Goal: Information Seeking & Learning: Learn about a topic

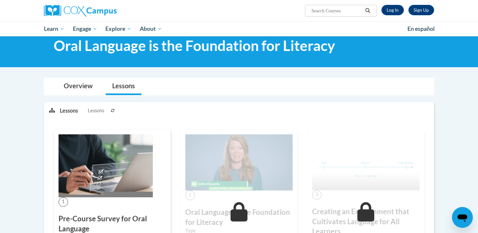
scroll to position [7, 0]
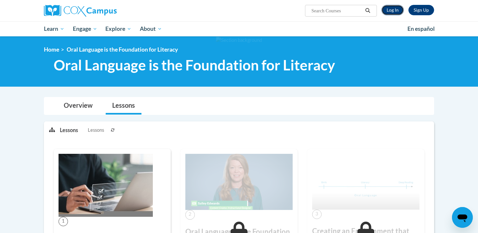
click at [394, 8] on link "Log In" at bounding box center [392, 10] width 22 height 10
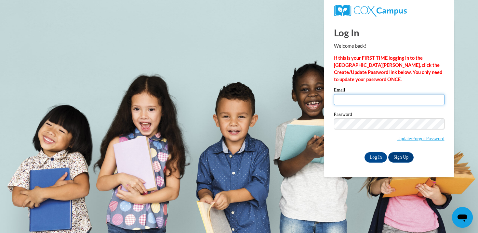
type input "marie.c.achenbach@gmail.com"
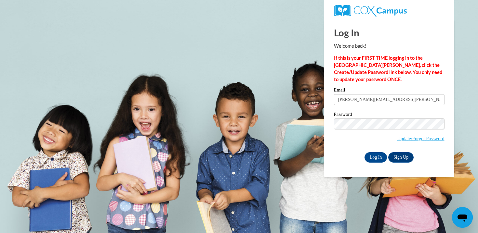
click at [378, 162] on div "Log In Sign Up" at bounding box center [389, 157] width 111 height 10
click at [370, 157] on input "Log In" at bounding box center [375, 157] width 23 height 10
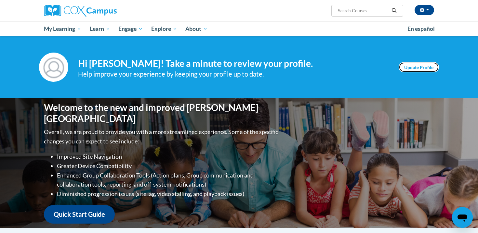
click at [416, 69] on link "Update Profile" at bounding box center [419, 67] width 40 height 10
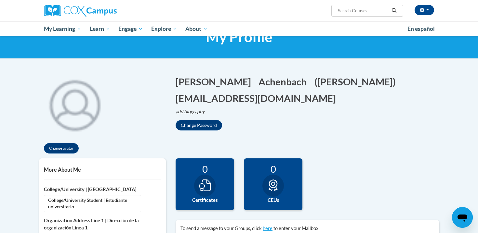
scroll to position [31, 0]
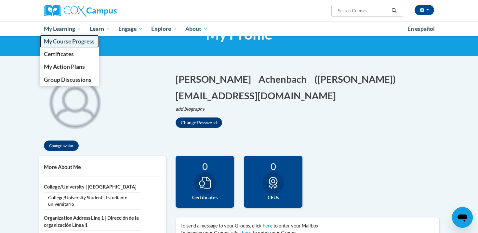
click at [70, 45] on link "My Course Progress" at bounding box center [69, 41] width 59 height 13
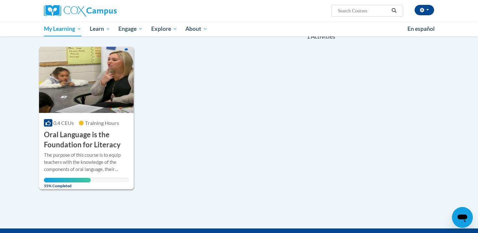
scroll to position [83, 0]
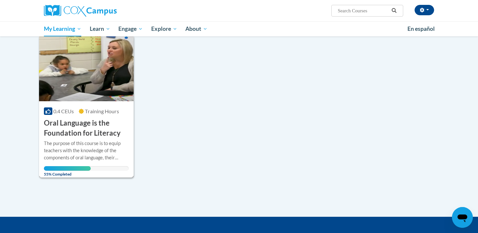
click at [93, 119] on h3 "Oral Language is the Foundation for Literacy" at bounding box center [86, 128] width 85 height 20
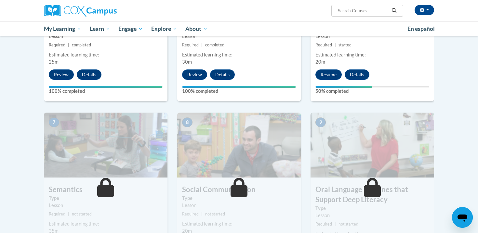
scroll to position [366, 0]
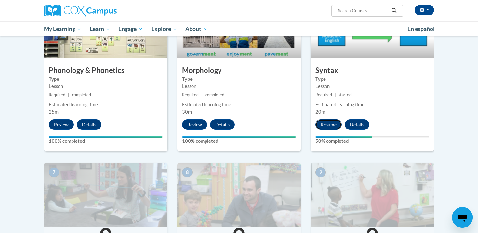
click at [333, 123] on button "Resume" at bounding box center [328, 125] width 26 height 10
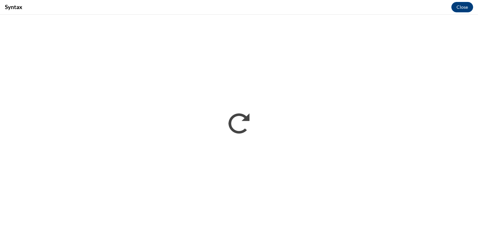
scroll to position [0, 0]
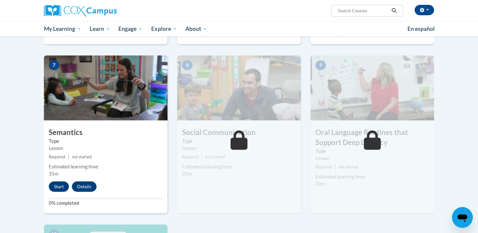
scroll to position [545, 0]
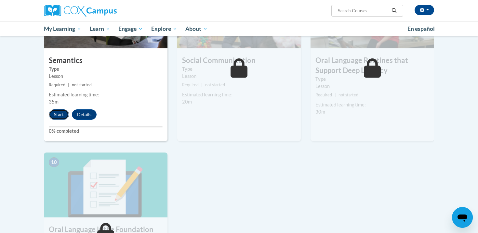
click at [57, 115] on button "Start" at bounding box center [59, 115] width 20 height 10
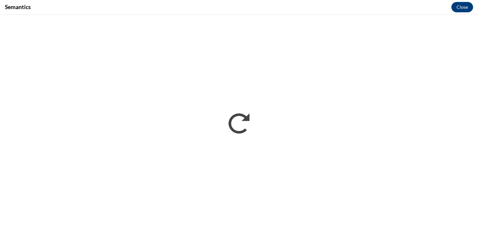
scroll to position [0, 0]
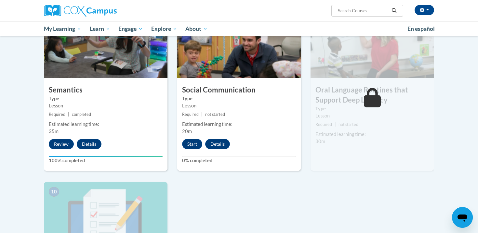
scroll to position [517, 0]
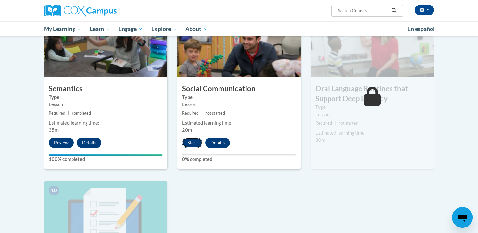
click at [192, 144] on button "Start" at bounding box center [192, 143] width 20 height 10
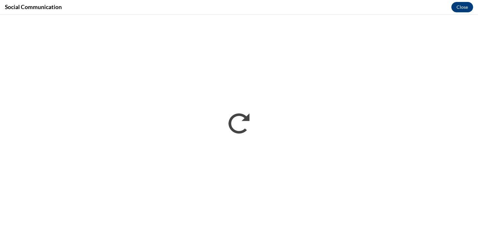
scroll to position [0, 0]
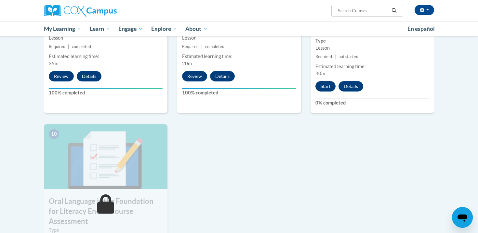
scroll to position [579, 0]
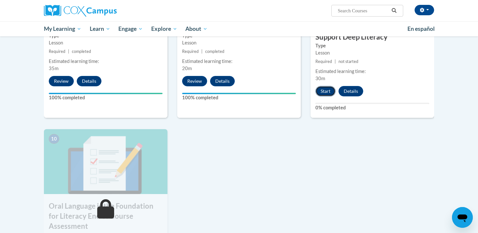
click at [330, 87] on button "Start" at bounding box center [325, 91] width 20 height 10
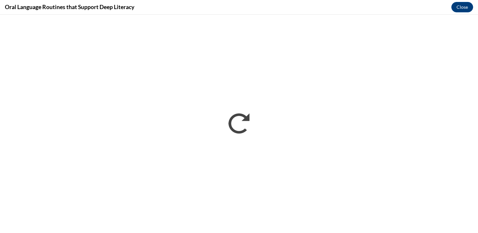
scroll to position [0, 0]
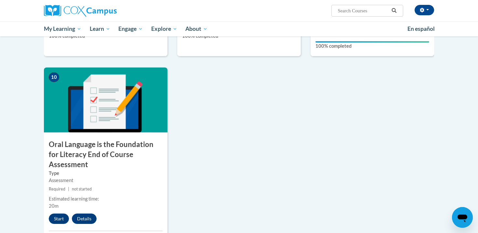
scroll to position [666, 0]
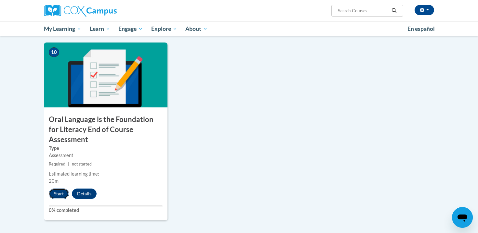
click at [58, 189] on button "Start" at bounding box center [59, 194] width 20 height 10
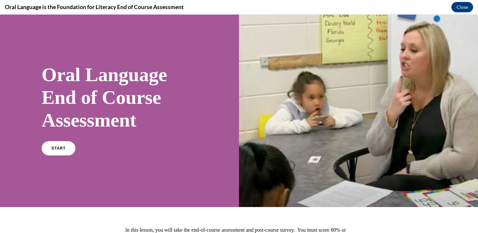
scroll to position [7, 0]
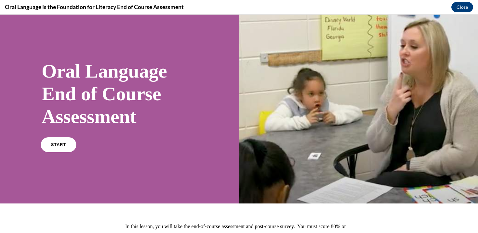
click at [52, 142] on link "START" at bounding box center [58, 145] width 35 height 15
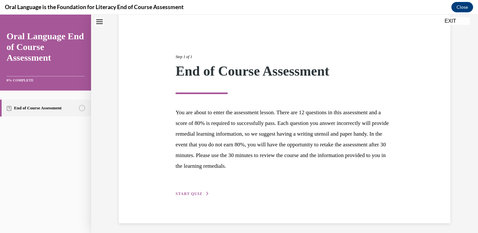
scroll to position [50, 0]
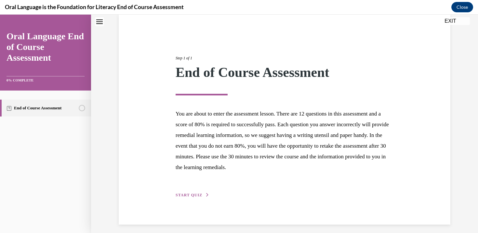
click at [200, 196] on span "START QUIZ" at bounding box center [189, 195] width 27 height 5
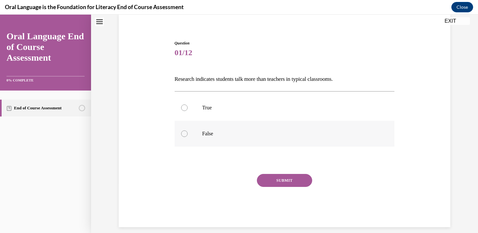
click at [215, 134] on p "False" at bounding box center [290, 134] width 176 height 7
click at [188, 134] on input "False" at bounding box center [184, 134] width 7 height 7
radio input "true"
click at [299, 178] on button "SUBMIT" at bounding box center [284, 180] width 55 height 13
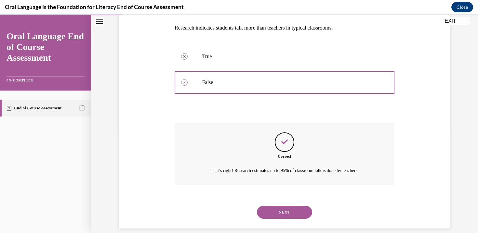
scroll to position [110, 0]
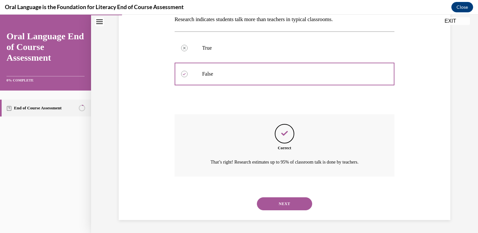
click at [301, 203] on button "NEXT" at bounding box center [284, 204] width 55 height 13
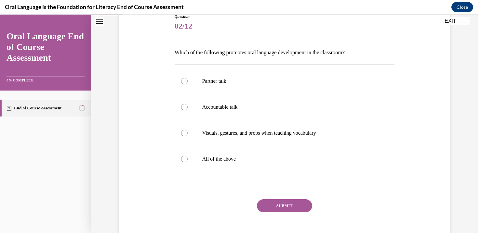
scroll to position [80, 0]
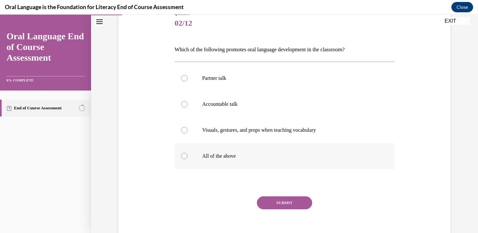
click at [256, 160] on label "All of the above" at bounding box center [285, 156] width 220 height 26
click at [188, 160] on input "All of the above" at bounding box center [184, 156] width 7 height 7
radio input "true"
click at [267, 202] on button "SUBMIT" at bounding box center [284, 203] width 55 height 13
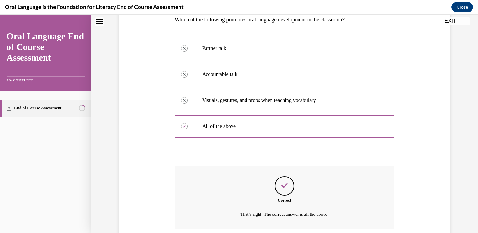
scroll to position [162, 0]
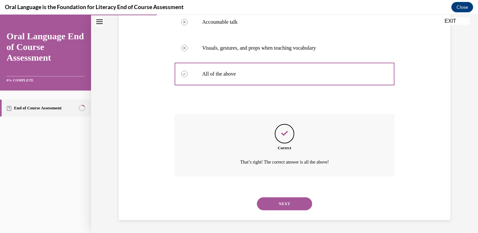
click at [285, 211] on div "NEXT" at bounding box center [285, 204] width 220 height 26
click at [286, 205] on button "NEXT" at bounding box center [284, 204] width 55 height 13
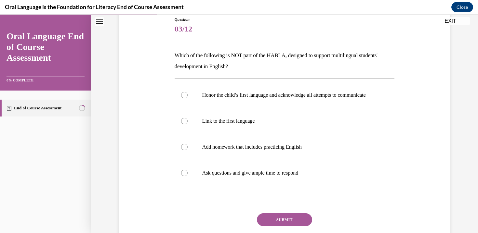
scroll to position [74, 0]
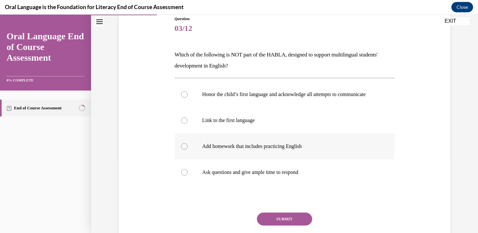
click at [284, 150] on p "Add homework that includes practicing English" at bounding box center [290, 146] width 176 height 7
click at [188, 150] on input "Add homework that includes practicing English" at bounding box center [184, 146] width 7 height 7
radio input "true"
click at [285, 223] on button "SUBMIT" at bounding box center [284, 219] width 55 height 13
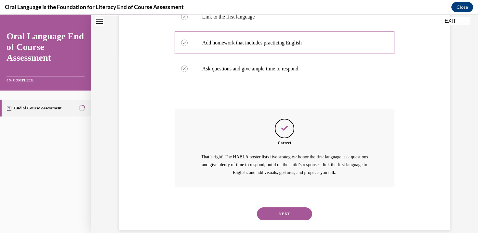
scroll to position [195, 0]
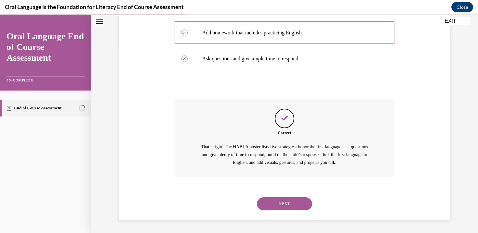
click at [293, 203] on button "NEXT" at bounding box center [284, 204] width 55 height 13
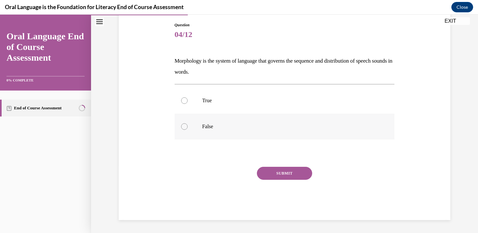
click at [223, 126] on p "False" at bounding box center [290, 127] width 176 height 7
click at [188, 126] on input "False" at bounding box center [184, 127] width 7 height 7
radio input "true"
click at [286, 176] on button "SUBMIT" at bounding box center [284, 173] width 55 height 13
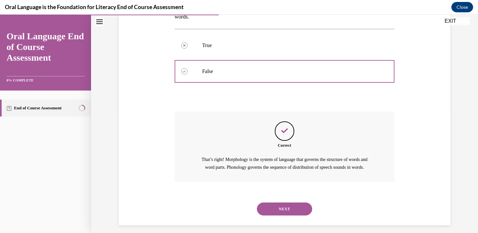
scroll to position [136, 0]
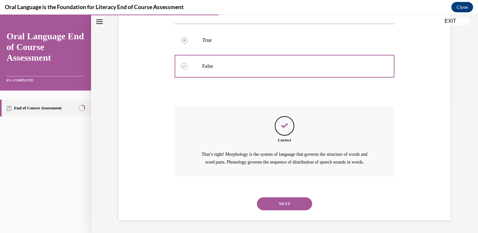
click at [288, 201] on button "NEXT" at bounding box center [284, 204] width 55 height 13
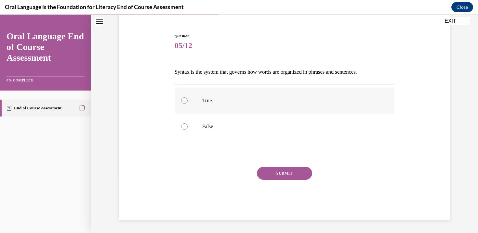
click at [251, 97] on label "True" at bounding box center [285, 101] width 220 height 26
click at [188, 98] on input "True" at bounding box center [184, 101] width 7 height 7
radio input "true"
click at [272, 172] on button "SUBMIT" at bounding box center [284, 173] width 55 height 13
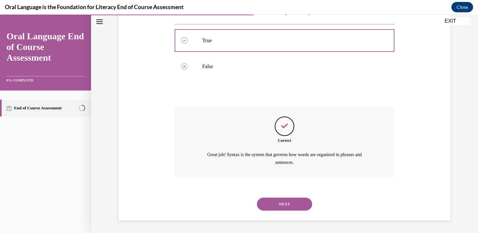
click at [283, 201] on button "NEXT" at bounding box center [284, 204] width 55 height 13
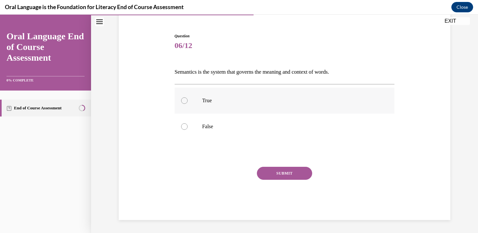
click at [277, 106] on label "True" at bounding box center [285, 101] width 220 height 26
click at [188, 104] on input "True" at bounding box center [184, 101] width 7 height 7
radio input "true"
click at [284, 161] on div "Question 06/12 Semantics is the system that governs the meaning and context of …" at bounding box center [285, 126] width 220 height 187
click at [284, 178] on button "SUBMIT" at bounding box center [284, 173] width 55 height 13
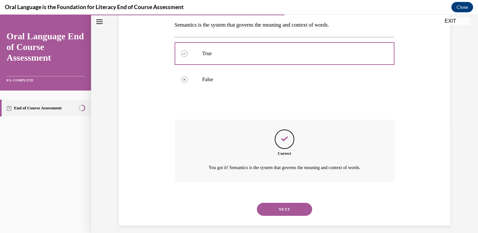
scroll to position [110, 0]
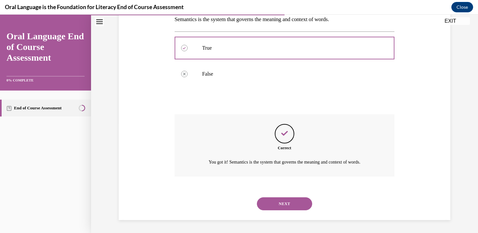
click at [289, 201] on button "NEXT" at bounding box center [284, 204] width 55 height 13
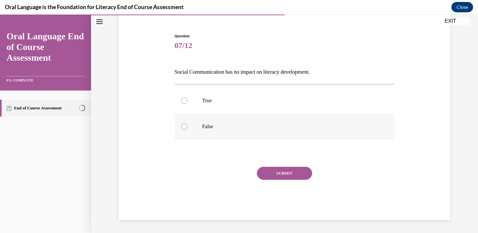
click at [257, 126] on p "False" at bounding box center [290, 127] width 176 height 7
click at [188, 126] on input "False" at bounding box center [184, 127] width 7 height 7
radio input "true"
click at [282, 174] on button "SUBMIT" at bounding box center [284, 173] width 55 height 13
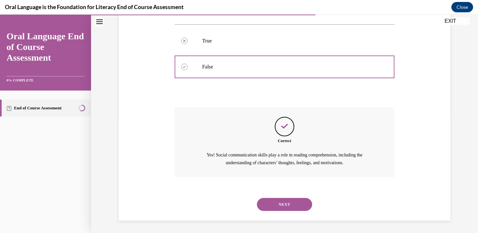
scroll to position [117, 0]
click at [283, 205] on button "NEXT" at bounding box center [284, 204] width 55 height 13
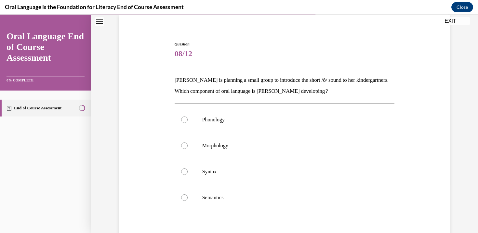
scroll to position [52, 0]
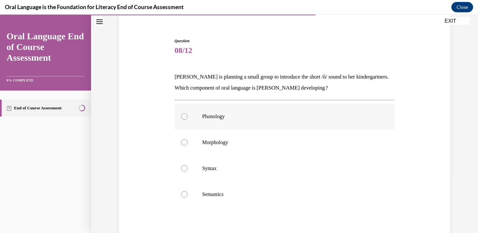
click at [276, 124] on label "Phonology" at bounding box center [285, 117] width 220 height 26
click at [188, 120] on input "Phonology" at bounding box center [184, 116] width 7 height 7
radio input "true"
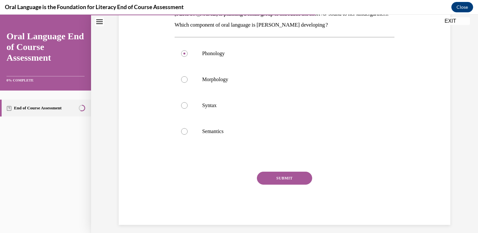
click at [287, 179] on button "SUBMIT" at bounding box center [284, 178] width 55 height 13
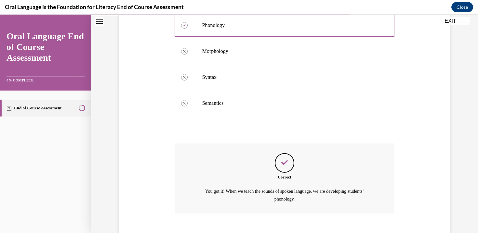
scroll to position [180, 0]
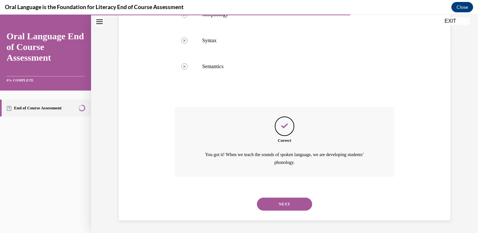
click at [289, 207] on button "NEXT" at bounding box center [284, 204] width 55 height 13
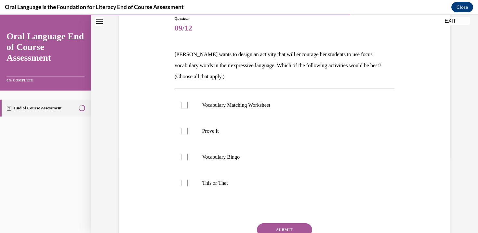
scroll to position [74, 0]
click at [246, 134] on p "Prove It" at bounding box center [290, 132] width 176 height 7
click at [188, 134] on input "Prove It" at bounding box center [184, 132] width 7 height 7
checkbox input "true"
click at [249, 179] on label "This or That" at bounding box center [285, 184] width 220 height 26
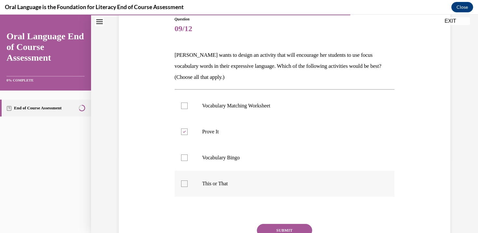
click at [188, 181] on input "This or That" at bounding box center [184, 184] width 7 height 7
checkbox input "true"
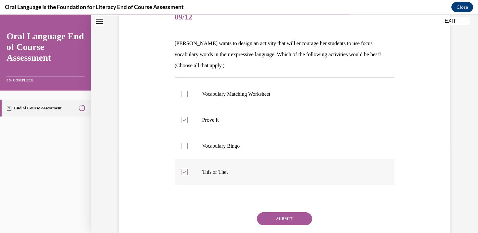
scroll to position [89, 0]
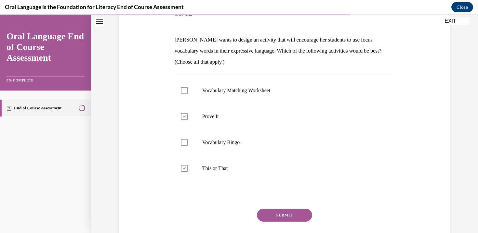
click at [284, 210] on button "SUBMIT" at bounding box center [284, 215] width 55 height 13
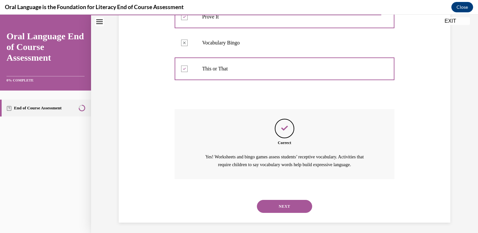
scroll to position [192, 0]
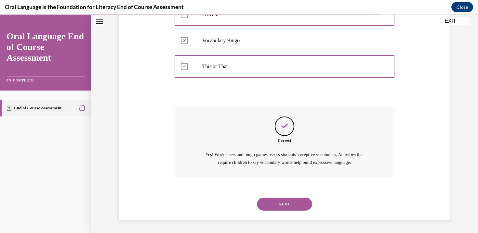
click at [297, 209] on button "NEXT" at bounding box center [284, 204] width 55 height 13
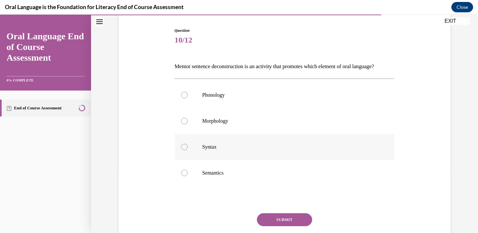
scroll to position [63, 0]
click at [269, 150] on p "Syntax" at bounding box center [290, 147] width 176 height 7
click at [188, 150] on input "Syntax" at bounding box center [184, 147] width 7 height 7
radio input "true"
click at [293, 226] on button "SUBMIT" at bounding box center [284, 219] width 55 height 13
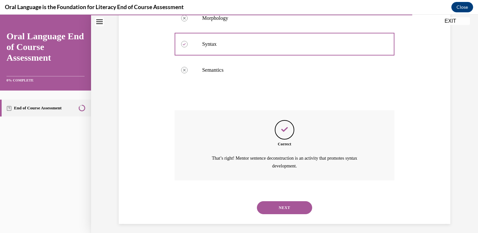
scroll to position [167, 0]
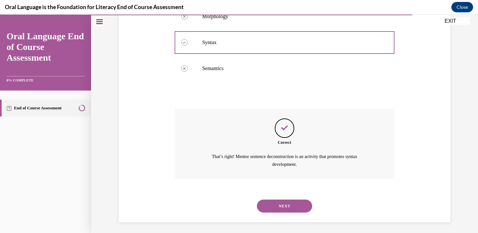
click at [296, 213] on button "NEXT" at bounding box center [284, 206] width 55 height 13
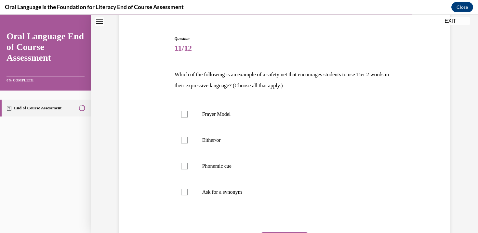
scroll to position [55, 0]
click at [261, 119] on label "Frayer Model" at bounding box center [285, 114] width 220 height 26
click at [188, 117] on input "Frayer Model" at bounding box center [184, 114] width 7 height 7
checkbox input "true"
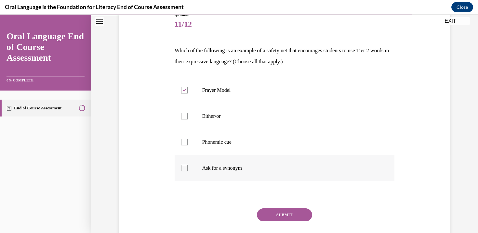
scroll to position [83, 0]
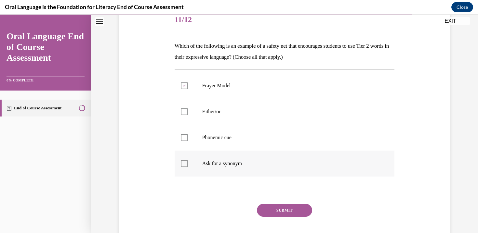
click at [269, 161] on p "Ask for a synonym" at bounding box center [290, 164] width 176 height 7
click at [188, 161] on input "Ask for a synonym" at bounding box center [184, 164] width 7 height 7
checkbox input "true"
click at [280, 211] on button "SUBMIT" at bounding box center [284, 210] width 55 height 13
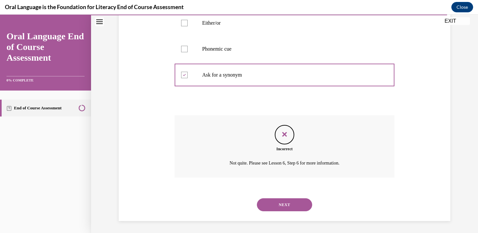
scroll to position [173, 0]
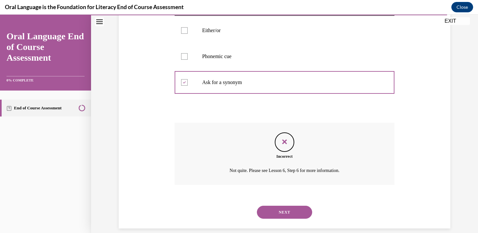
click at [296, 212] on button "NEXT" at bounding box center [284, 212] width 55 height 13
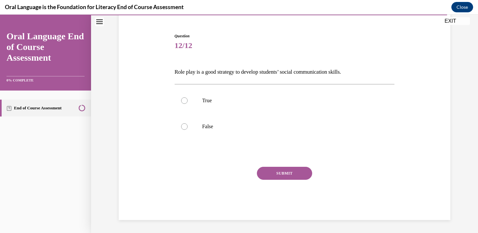
scroll to position [55, 0]
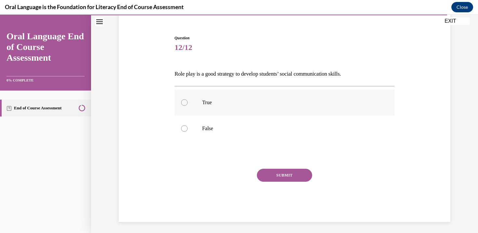
click at [244, 102] on p "True" at bounding box center [290, 102] width 176 height 7
click at [188, 102] on input "True" at bounding box center [184, 102] width 7 height 7
radio input "true"
click at [285, 171] on button "SUBMIT" at bounding box center [284, 175] width 55 height 13
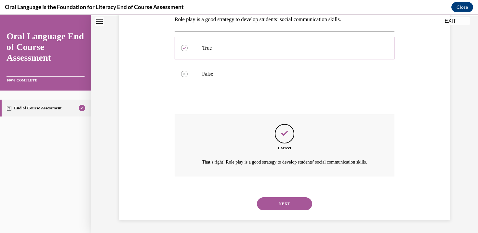
scroll to position [117, 0]
click at [288, 206] on button "NEXT" at bounding box center [284, 204] width 55 height 13
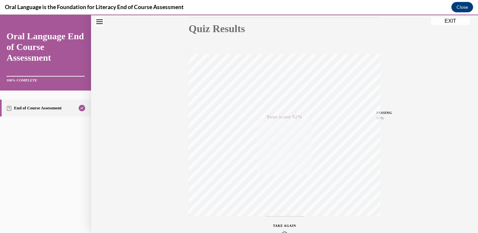
scroll to position [114, 0]
click at [461, 23] on button "EXIT" at bounding box center [450, 21] width 39 height 8
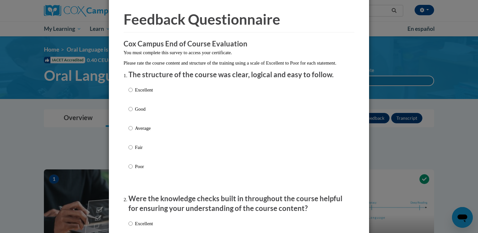
scroll to position [21, 0]
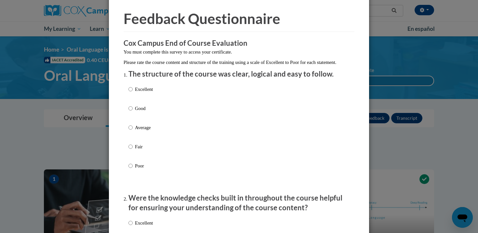
click at [144, 101] on label "Excellent" at bounding box center [140, 95] width 24 height 18
click at [133, 93] on input "Excellent" at bounding box center [130, 89] width 4 height 7
radio input "true"
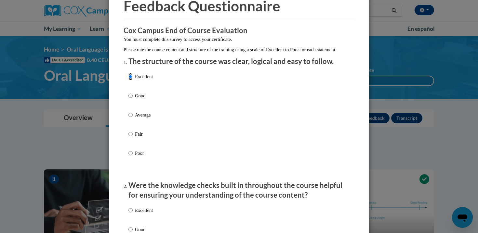
scroll to position [41, 0]
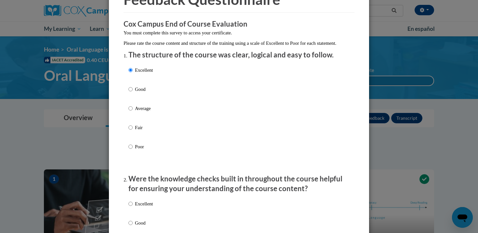
click at [141, 208] on p "Excellent" at bounding box center [144, 204] width 18 height 7
click at [133, 208] on input "Excellent" at bounding box center [130, 204] width 4 height 7
radio input "true"
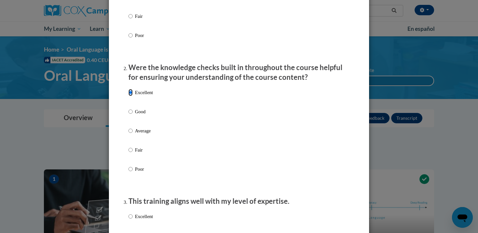
scroll to position [174, 0]
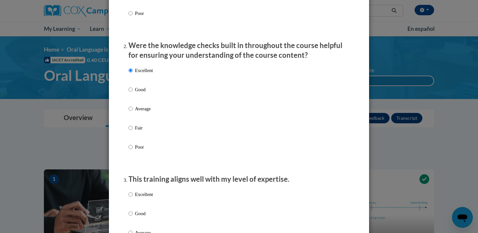
click at [142, 194] on li "This training aligns well with my level of expertise. Excellent Good Average Fa…" at bounding box center [238, 234] width 221 height 119
click at [142, 198] on p "Excellent" at bounding box center [144, 194] width 18 height 7
click at [133, 198] on input "Excellent" at bounding box center [130, 194] width 4 height 7
radio input "true"
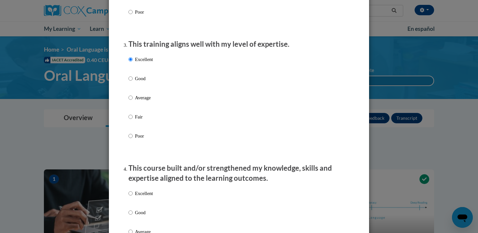
click at [144, 197] on p "Excellent" at bounding box center [144, 193] width 18 height 7
click at [133, 197] on input "Excellent" at bounding box center [130, 193] width 4 height 7
radio input "true"
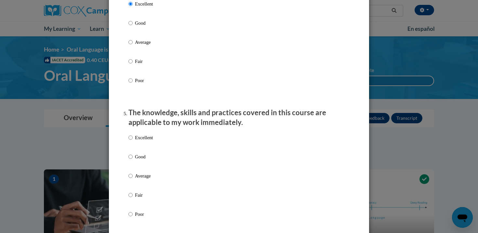
click at [142, 161] on p "Good" at bounding box center [144, 156] width 18 height 7
click at [133, 161] on input "Good" at bounding box center [130, 156] width 4 height 7
radio input "true"
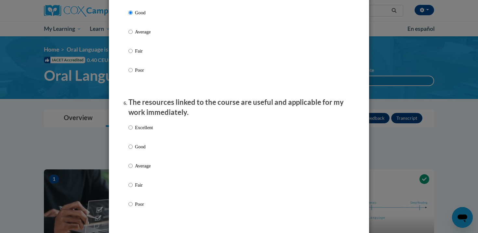
click at [145, 142] on label "Excellent" at bounding box center [140, 133] width 24 height 18
click at [133, 131] on input "Excellent" at bounding box center [130, 127] width 4 height 7
radio input "true"
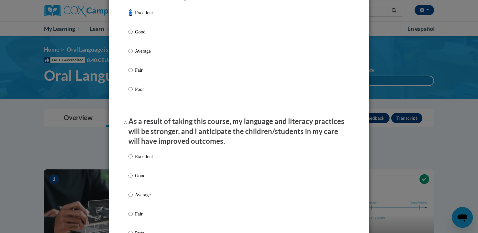
scroll to position [759, 0]
click at [141, 179] on p "Good" at bounding box center [144, 175] width 18 height 7
click at [133, 179] on input "Good" at bounding box center [130, 175] width 4 height 7
radio input "true"
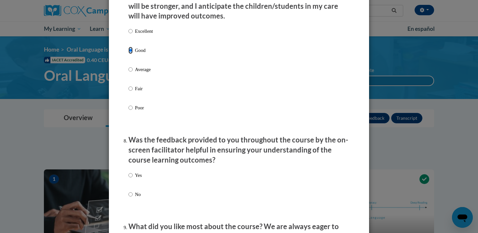
scroll to position [885, 0]
click at [141, 189] on label "Yes" at bounding box center [134, 181] width 13 height 18
click at [133, 179] on input "Yes" at bounding box center [130, 175] width 4 height 7
radio input "true"
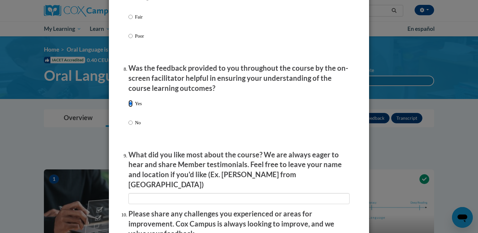
scroll to position [964, 0]
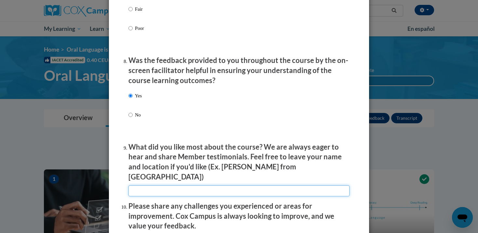
click at [145, 189] on input "textbox" at bounding box center [238, 191] width 221 height 11
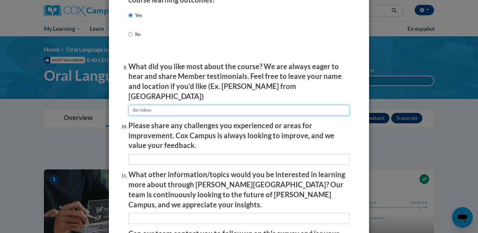
scroll to position [1057, 0]
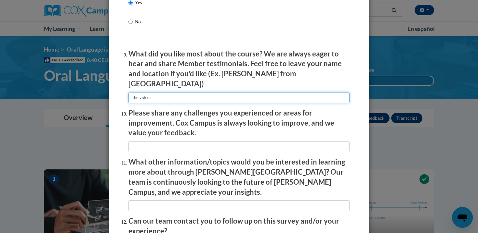
type input "the videos"
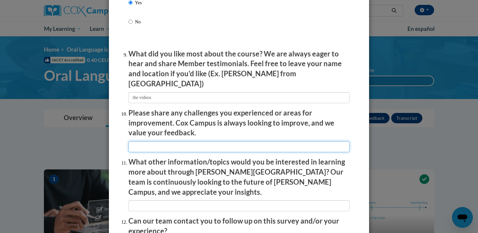
click at [184, 141] on input "textbox" at bounding box center [238, 146] width 221 height 11
type input "none"
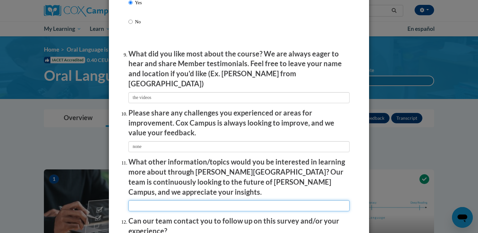
click at [215, 201] on input "textbox" at bounding box center [238, 206] width 221 height 11
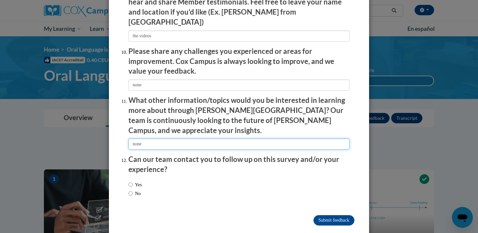
type input "none"
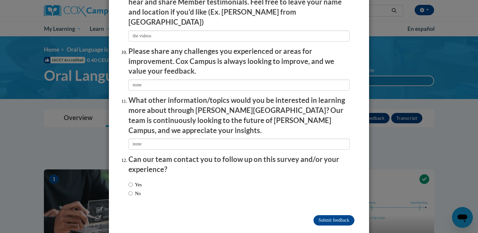
click at [152, 178] on div "Yes No" at bounding box center [238, 190] width 221 height 24
click at [141, 181] on label "Yes" at bounding box center [134, 184] width 13 height 7
click at [133, 181] on input "Yes" at bounding box center [130, 184] width 4 height 7
radio input "true"
click at [139, 190] on label "No" at bounding box center [134, 193] width 12 height 7
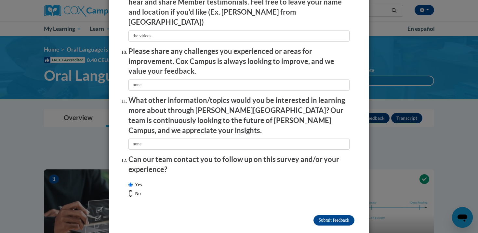
click at [133, 190] on input "No" at bounding box center [130, 193] width 4 height 7
radio input "true"
click at [318, 216] on input "Submit feedback" at bounding box center [333, 221] width 41 height 10
